Goal: Information Seeking & Learning: Learn about a topic

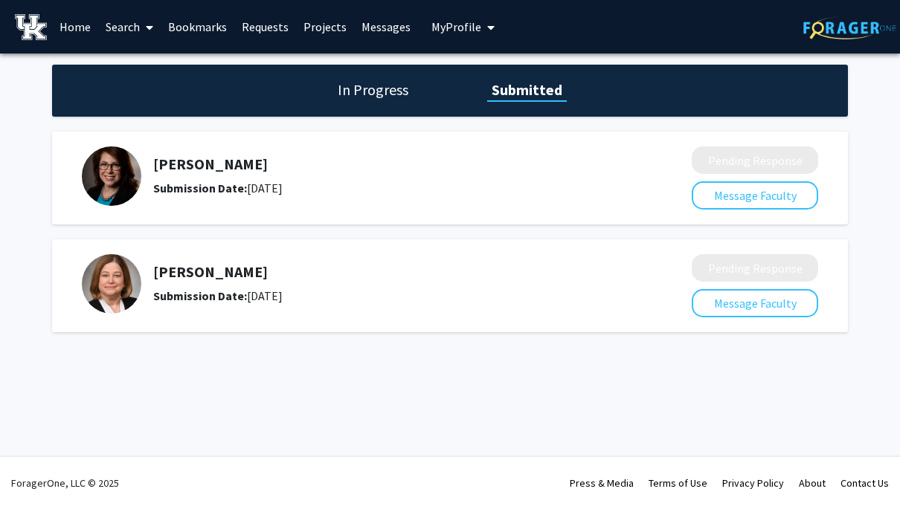
click at [558, 172] on h5 "[PERSON_NAME]" at bounding box center [382, 164] width 459 height 18
click at [361, 86] on h1 "In Progress" at bounding box center [373, 90] width 80 height 21
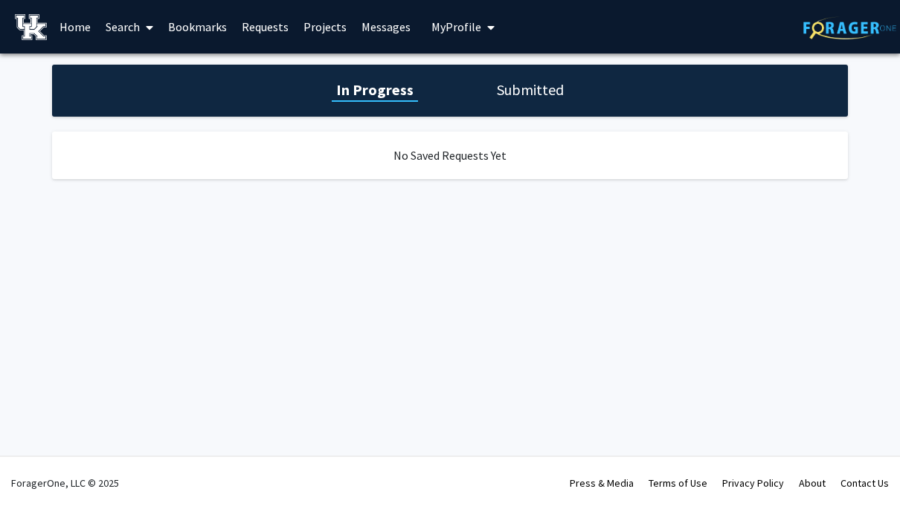
click at [543, 85] on h1 "Submitted" at bounding box center [530, 90] width 76 height 21
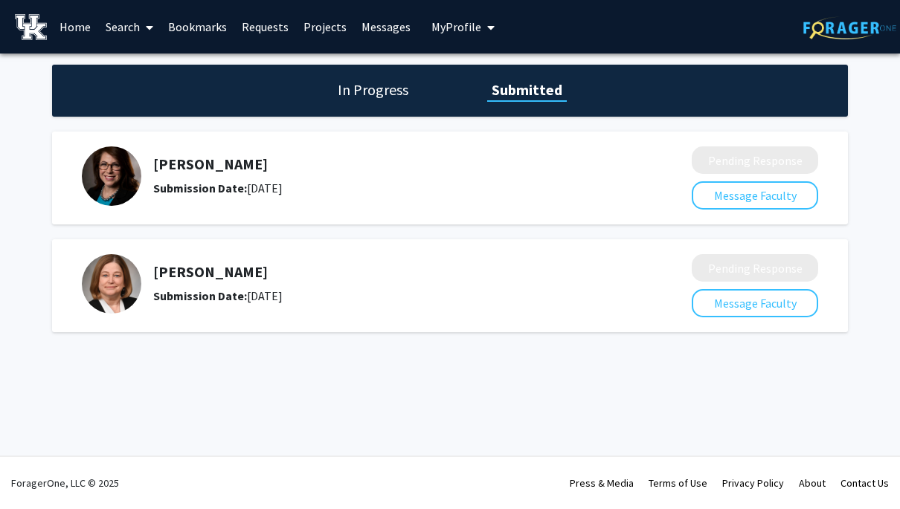
click at [111, 32] on link "Search" at bounding box center [129, 27] width 62 height 52
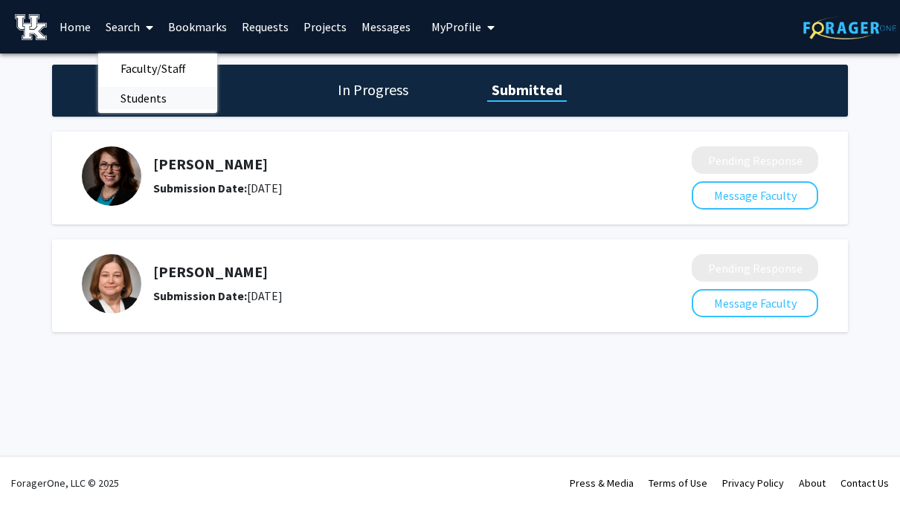
click at [140, 91] on span "Students" at bounding box center [143, 98] width 91 height 30
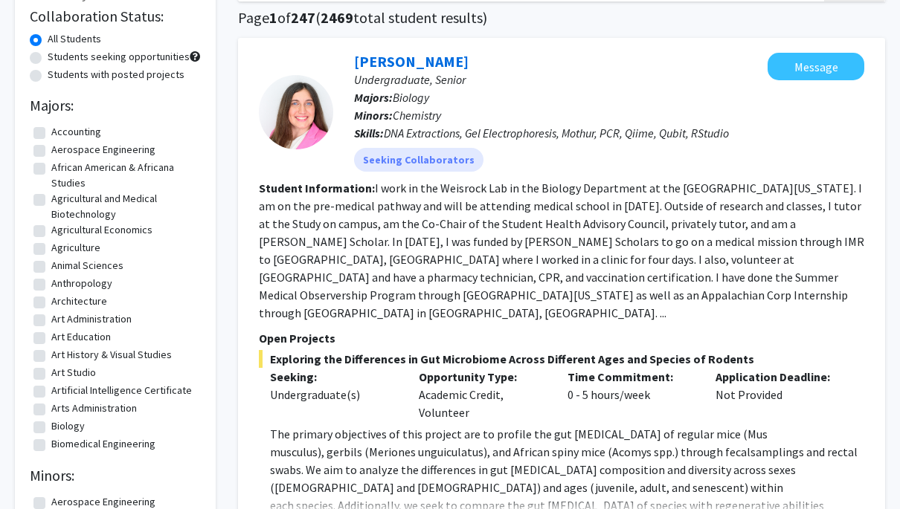
scroll to position [175, 0]
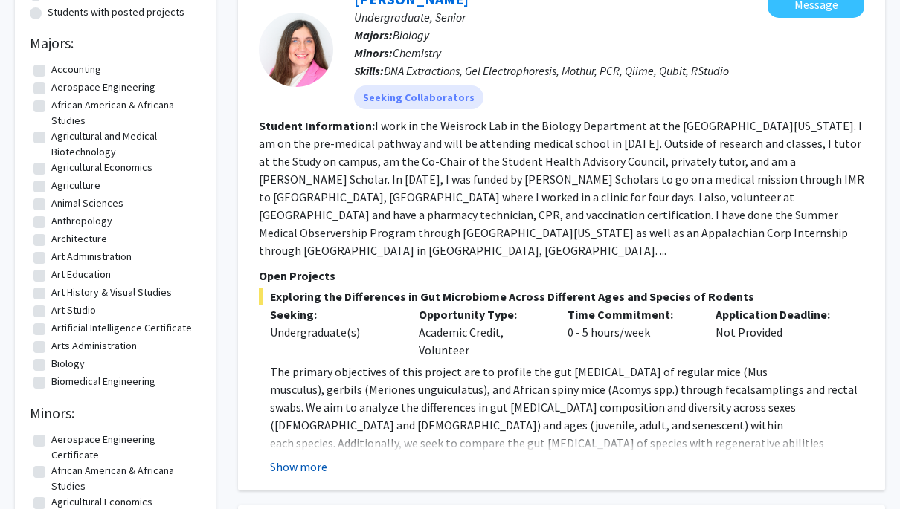
click at [309, 458] on button "Show more" at bounding box center [298, 467] width 57 height 18
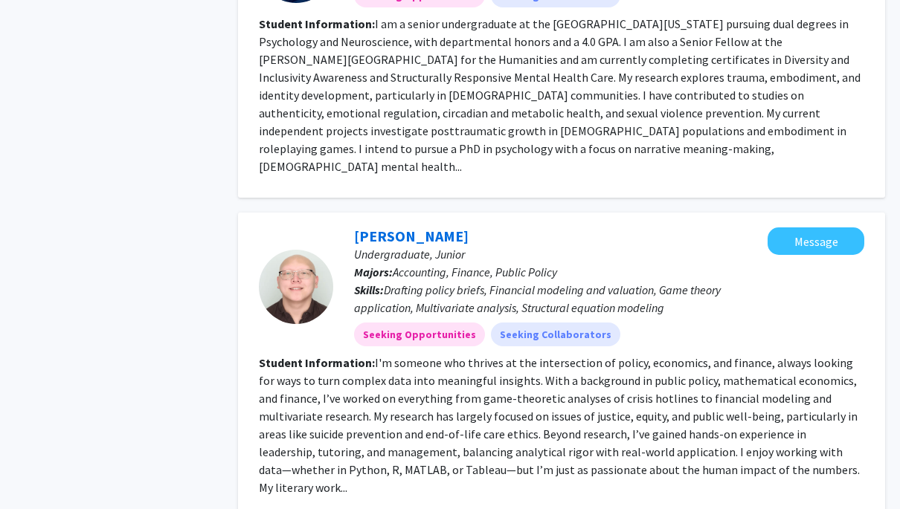
scroll to position [3602, 0]
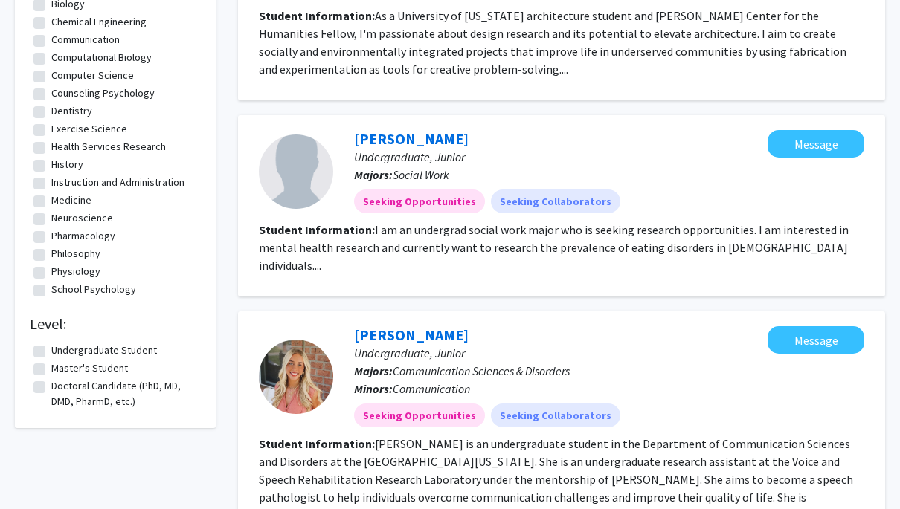
scroll to position [12, 0]
click at [51, 202] on label "Medicine" at bounding box center [71, 201] width 40 height 16
click at [51, 202] on input "Medicine" at bounding box center [56, 198] width 10 height 10
checkbox input "true"
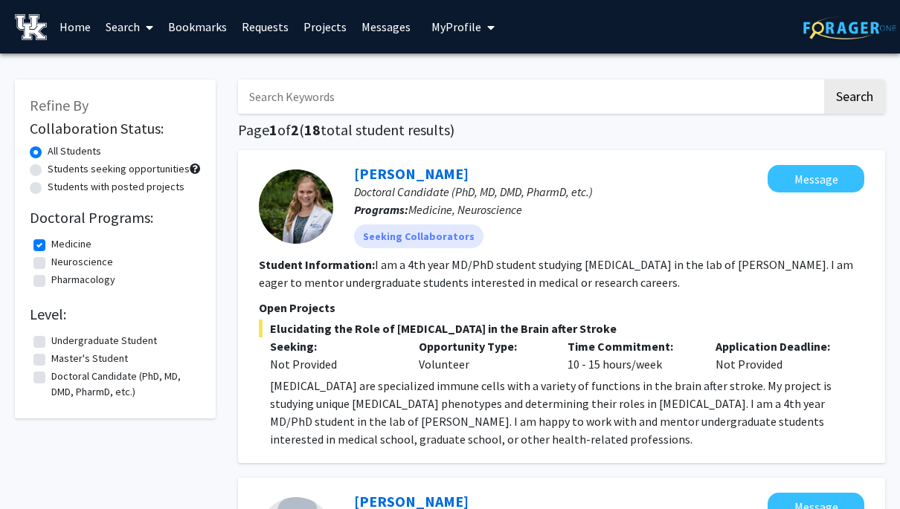
click at [51, 248] on label "Medicine" at bounding box center [71, 244] width 40 height 16
click at [51, 246] on input "Medicine" at bounding box center [56, 241] width 10 height 10
checkbox input "false"
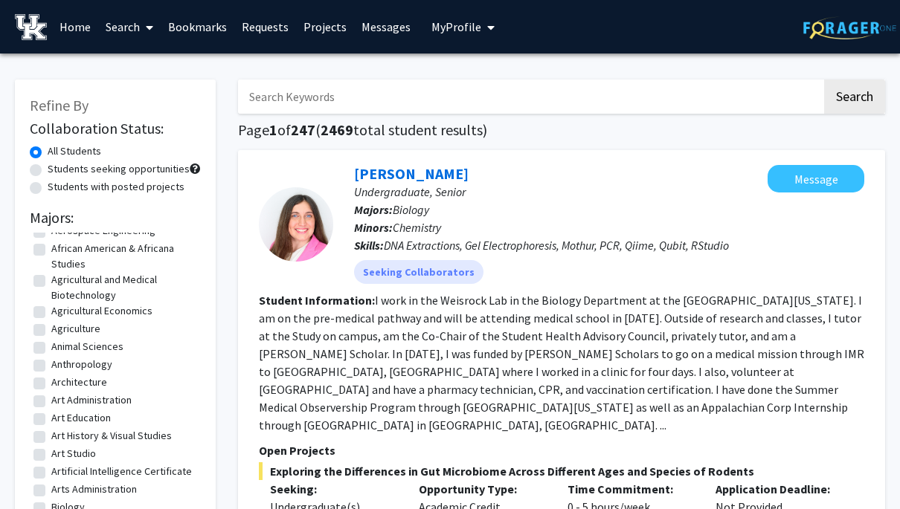
scroll to position [8, 0]
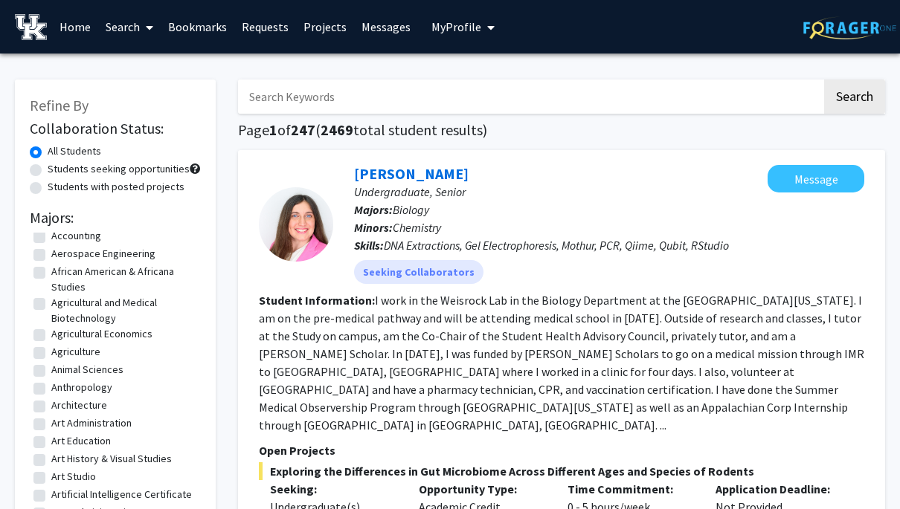
click at [51, 258] on label "Aerospace Engineering" at bounding box center [103, 254] width 104 height 16
click at [51, 256] on input "Aerospace Engineering" at bounding box center [56, 251] width 10 height 10
checkbox input "true"
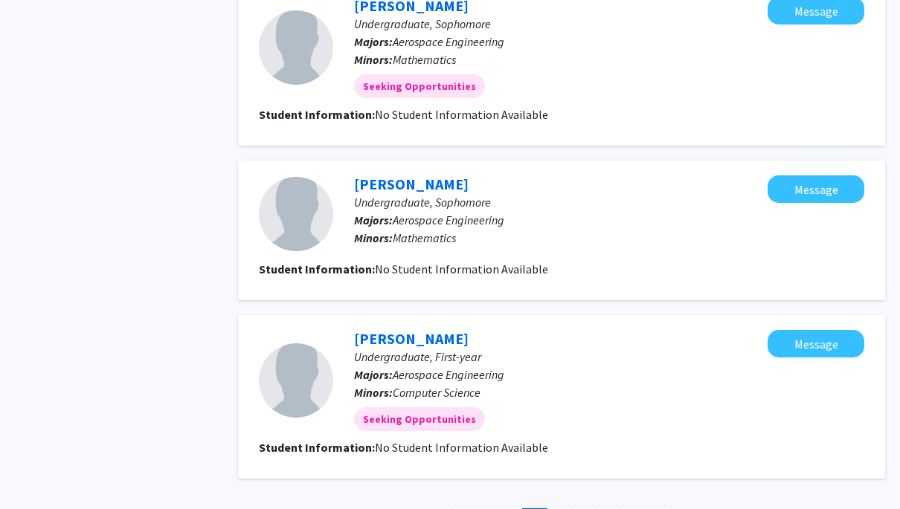
scroll to position [1952, 0]
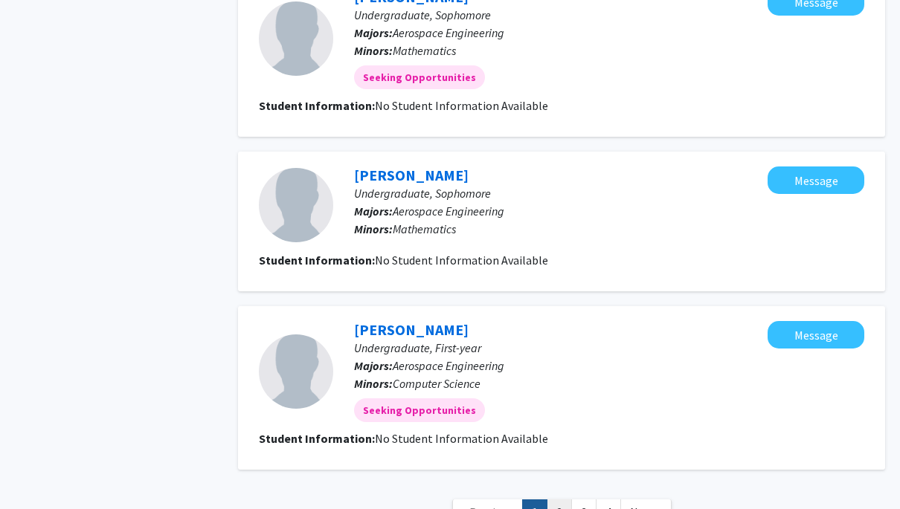
click at [563, 500] on link "2" at bounding box center [558, 513] width 25 height 26
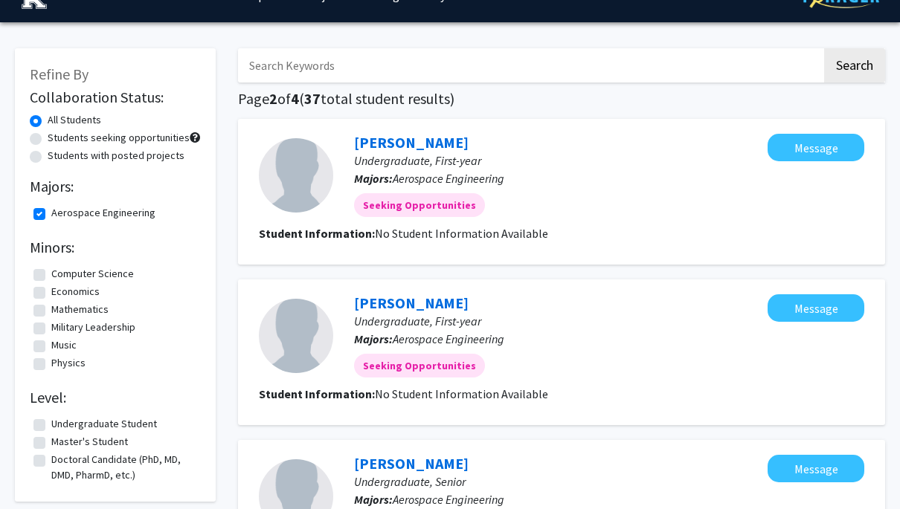
scroll to position [5, 0]
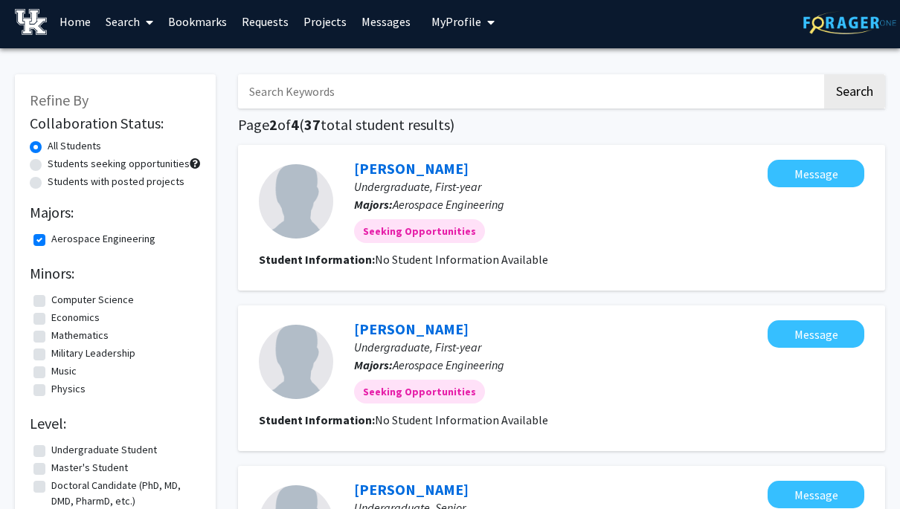
click at [362, 100] on input "Search Keywords" at bounding box center [530, 91] width 584 height 34
type input "[PERSON_NAME]"
click at [853, 94] on button "Search" at bounding box center [854, 91] width 61 height 34
checkbox input "false"
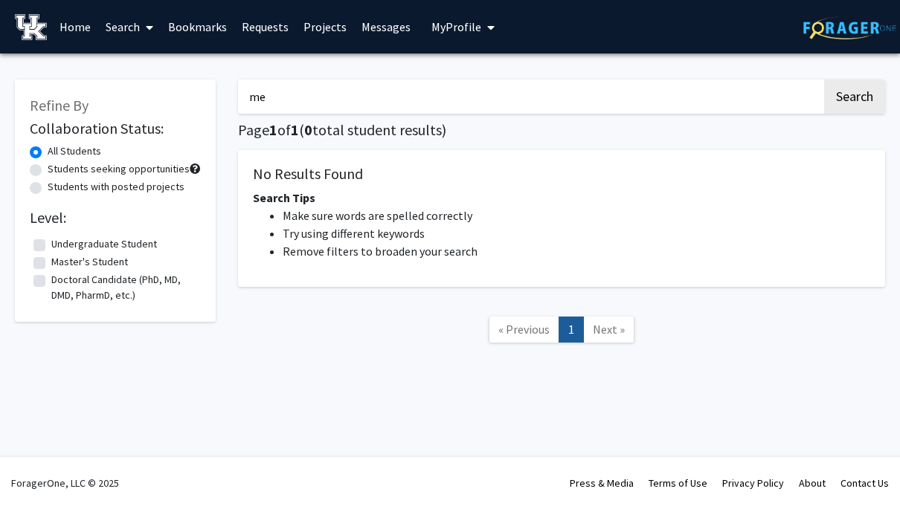
type input "m"
click at [48, 155] on label "All Students" at bounding box center [75, 151] width 54 height 16
click at [48, 153] on input "All Students" at bounding box center [53, 148] width 10 height 10
